Goal: Transaction & Acquisition: Book appointment/travel/reservation

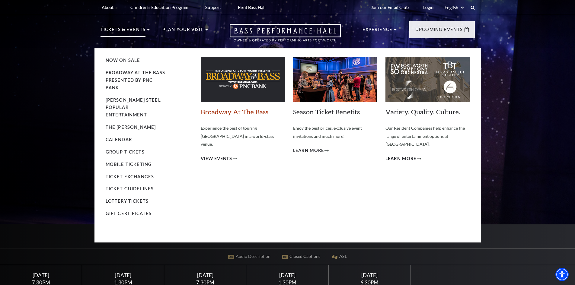
click at [219, 113] on link "Broadway At The Bass" at bounding box center [235, 112] width 68 height 8
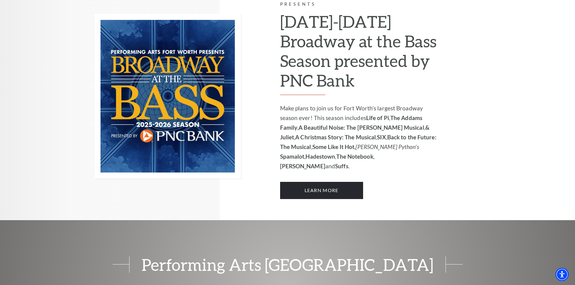
scroll to position [422, 0]
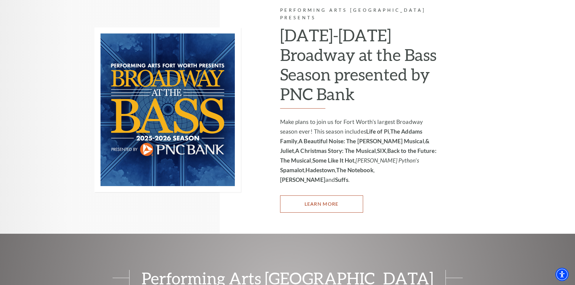
click at [330, 196] on link "Learn More" at bounding box center [321, 204] width 83 height 17
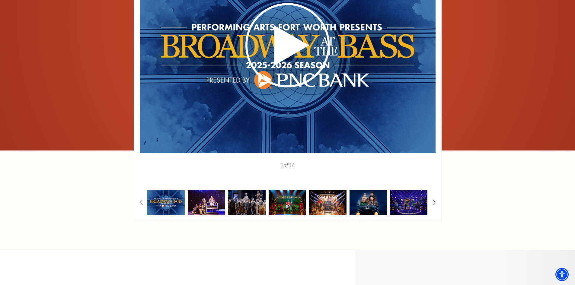
scroll to position [453, 0]
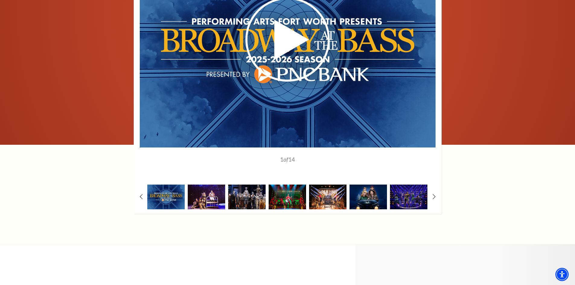
click at [433, 194] on div "1" at bounding box center [288, 81] width 308 height 266
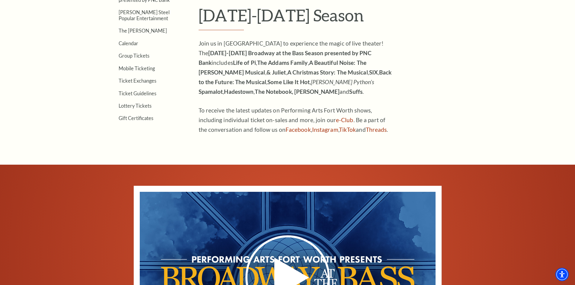
scroll to position [211, 0]
